Goal: Transaction & Acquisition: Purchase product/service

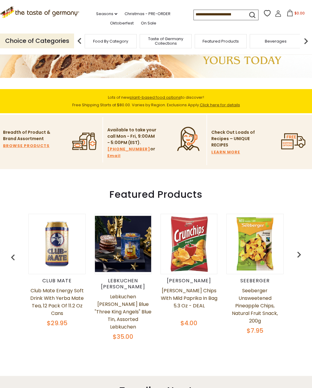
scroll to position [82, 0]
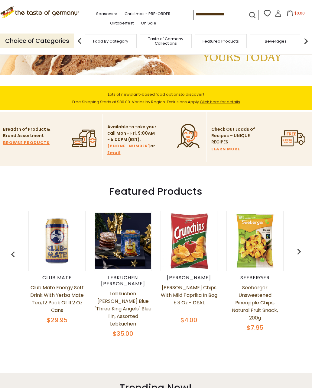
click at [117, 245] on img at bounding box center [123, 241] width 56 height 56
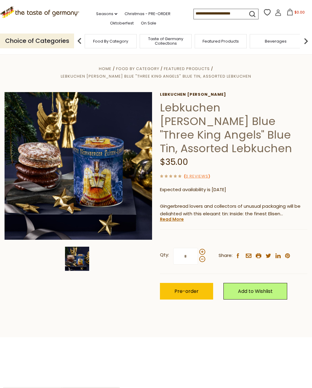
click at [37, 301] on section "Home Food By Category Featured Products Lebkuchen Schmidt Blue "Three King Ange…" at bounding box center [156, 195] width 312 height 285
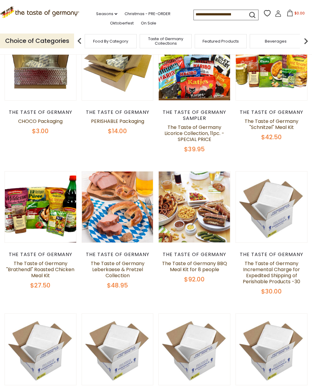
scroll to position [228, 0]
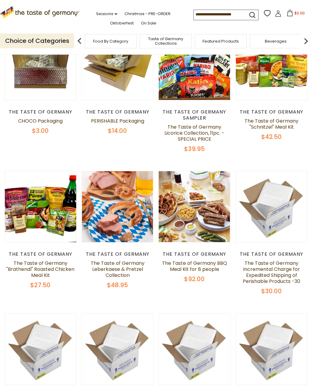
click at [35, 121] on button "Quick View" at bounding box center [40, 115] width 41 height 14
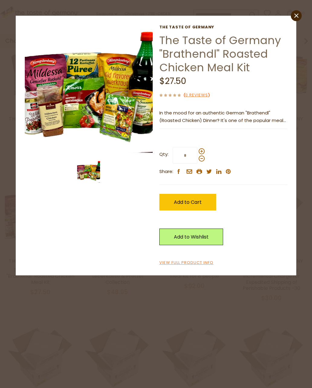
scroll to position [221, 0]
click at [83, 86] on img at bounding box center [89, 89] width 128 height 128
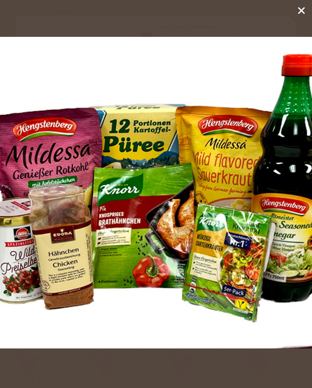
click at [299, 14] on icon at bounding box center [301, 10] width 9 height 9
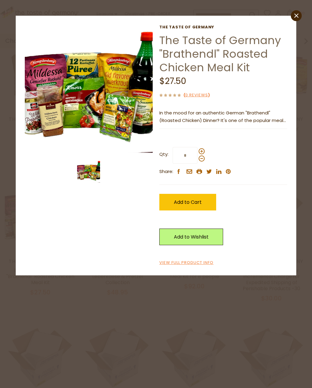
click at [294, 13] on icon "close" at bounding box center [296, 15] width 5 height 5
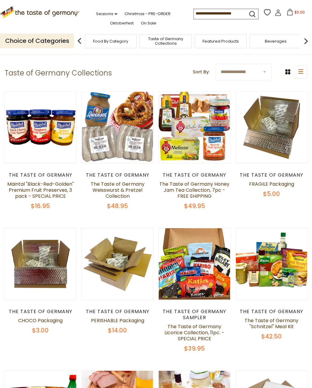
scroll to position [28, 0]
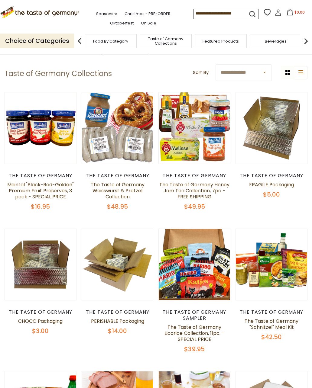
click at [111, 43] on button "Quick View" at bounding box center [117, 36] width 41 height 14
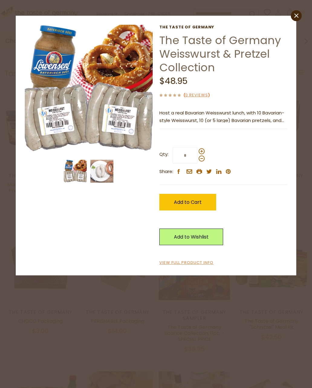
click at [85, 99] on img at bounding box center [89, 89] width 128 height 128
